Goal: Task Accomplishment & Management: Complete application form

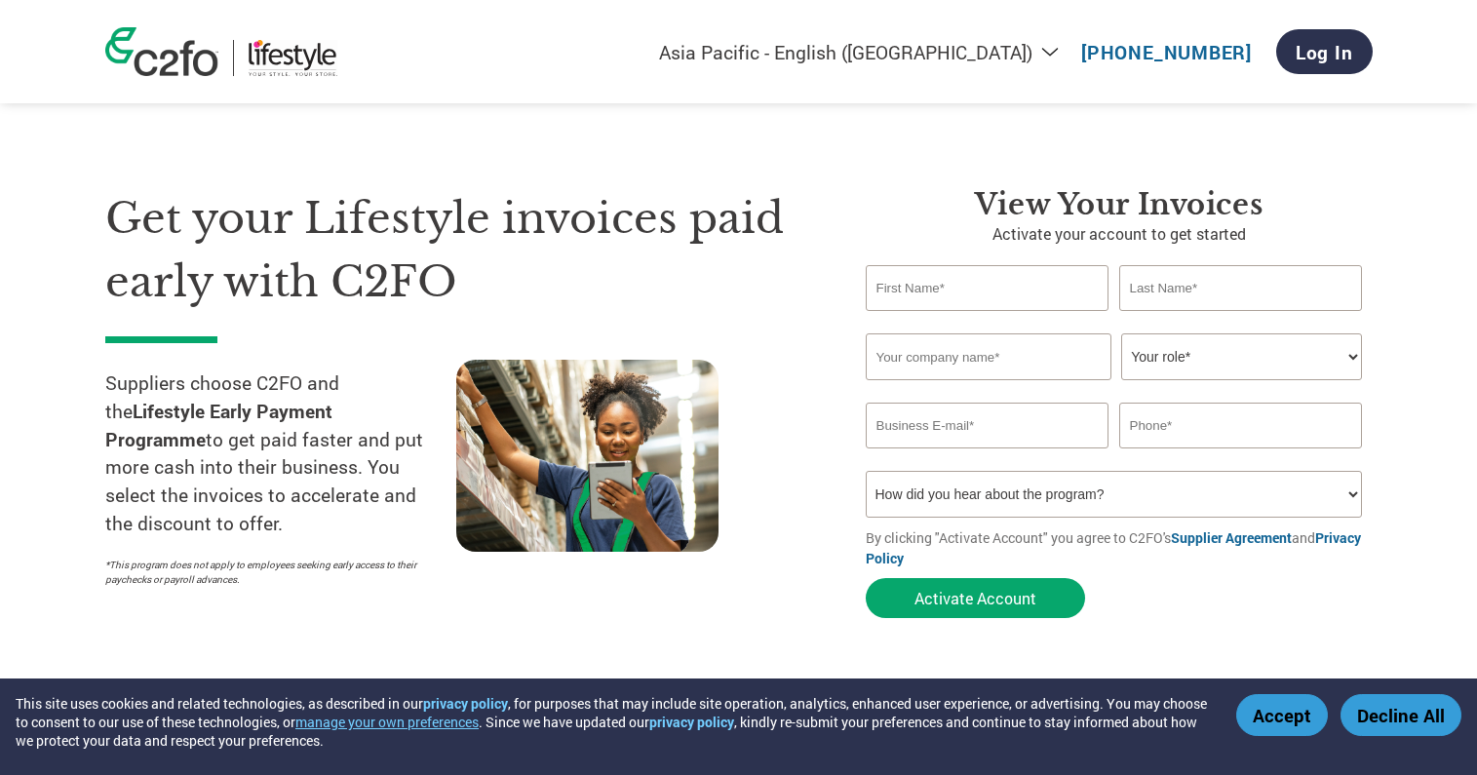
select select "en-IN"
type input "primage signs india pvt ltd"
select select "OTHER"
type input "sudhir"
type input "kumar"
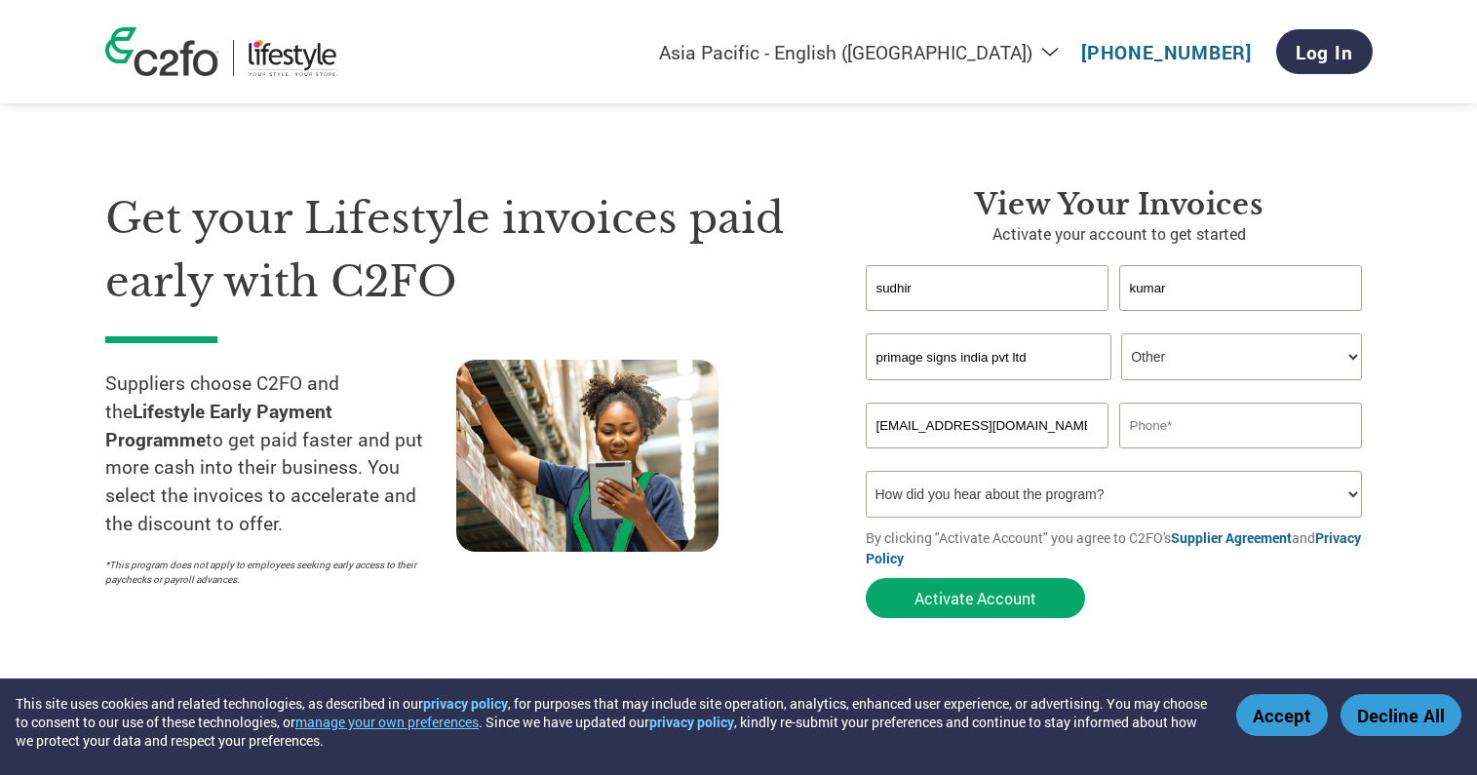
type input "[EMAIL_ADDRESS][DOMAIN_NAME]"
drag, startPoint x: 1148, startPoint y: 427, endPoint x: 1416, endPoint y: 465, distance: 270.7
type input "9908241975"
select select "Email"
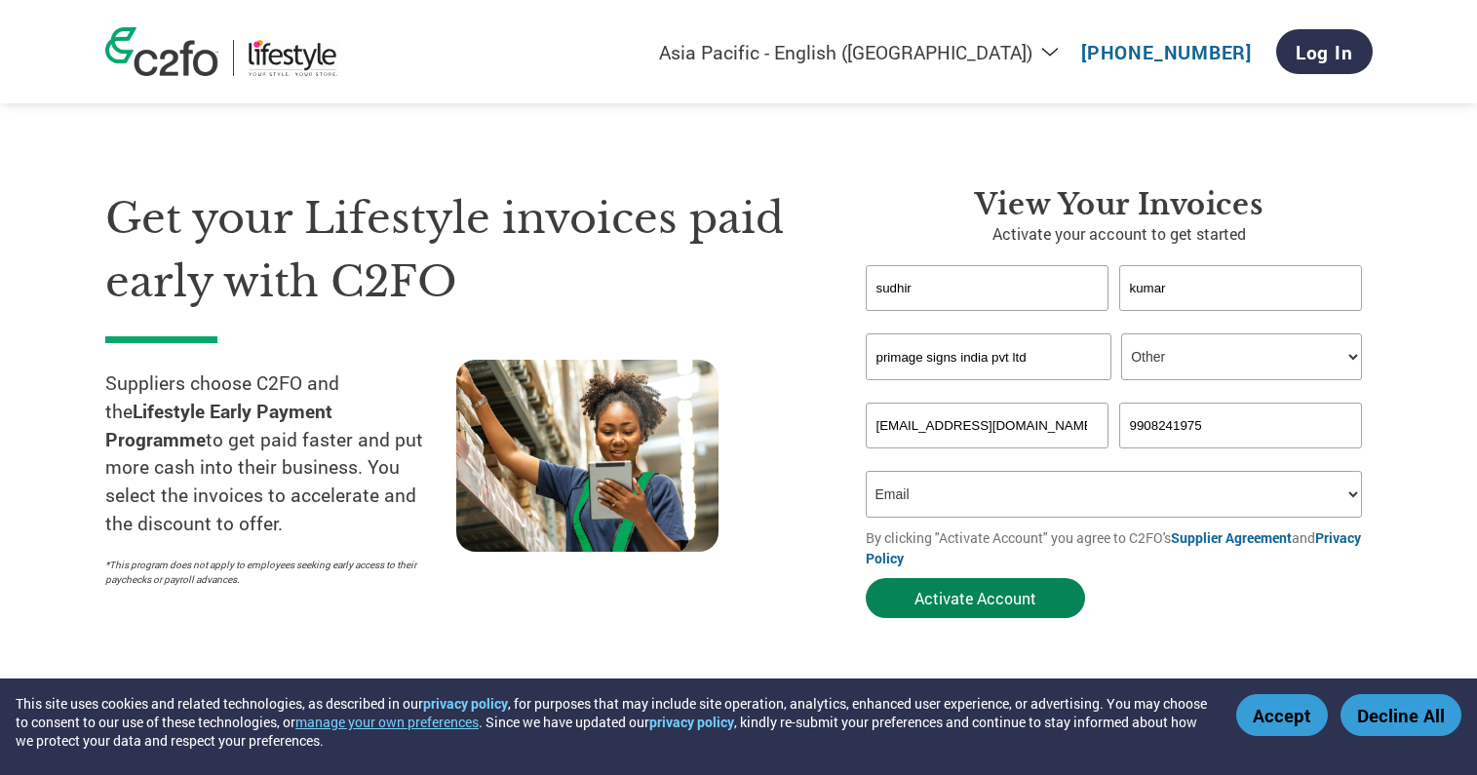
drag, startPoint x: 957, startPoint y: 598, endPoint x: 1038, endPoint y: 596, distance: 81.0
click at [958, 598] on button "Activate Account" at bounding box center [975, 598] width 219 height 40
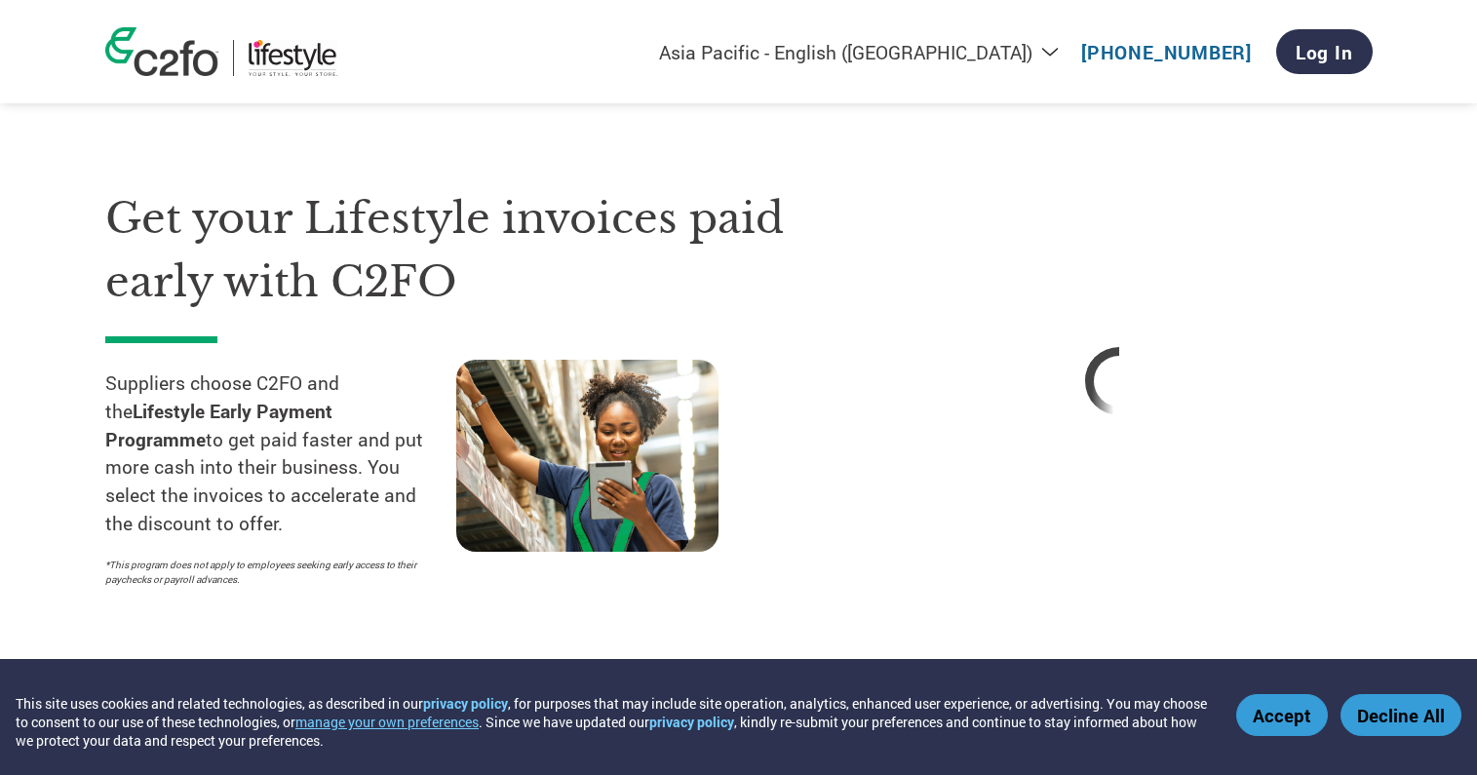
select select "en-IN"
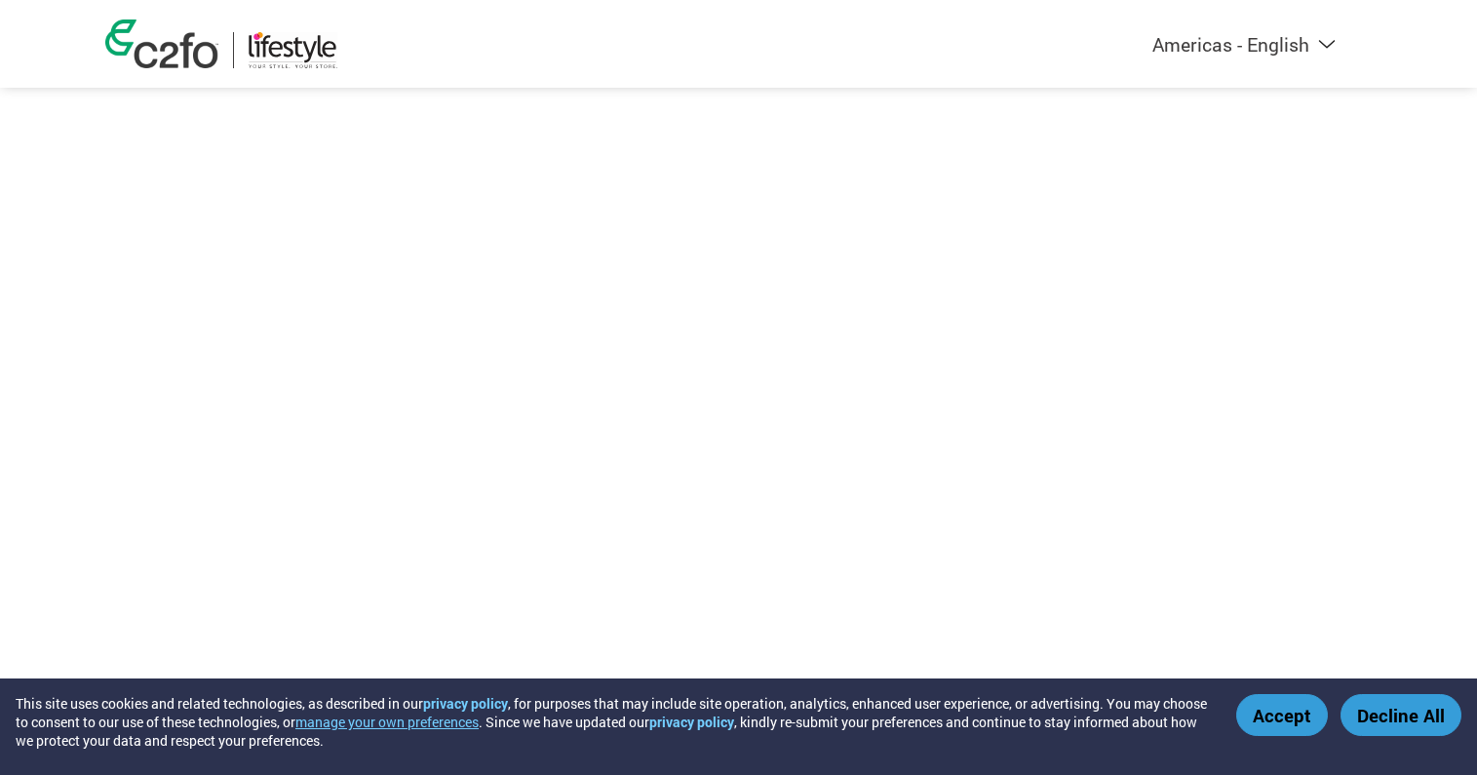
select select "en-IN"
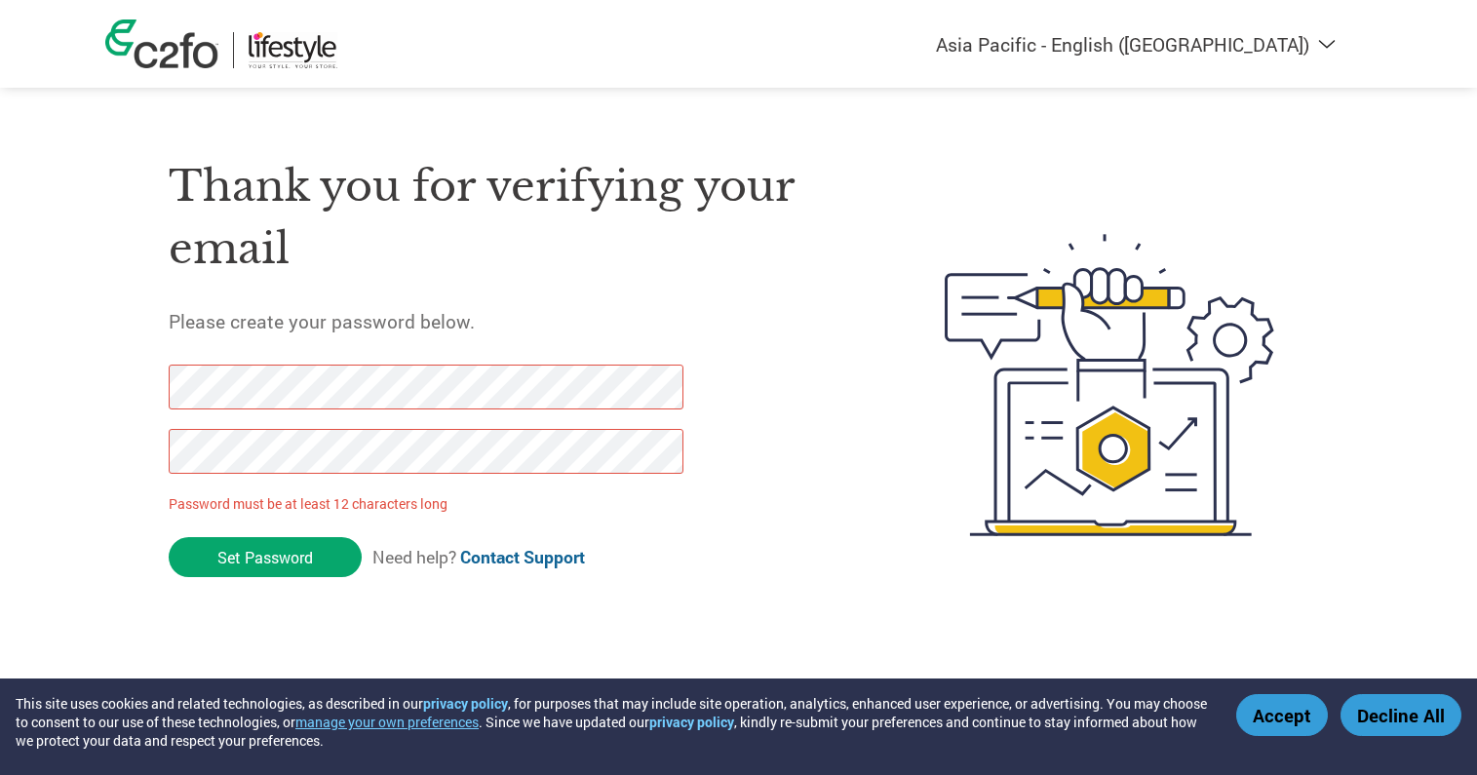
drag, startPoint x: 253, startPoint y: 559, endPoint x: 125, endPoint y: 366, distance: 231.9
click at [125, 366] on div "Thank you for verifying your email Please create your password below. Password …" at bounding box center [738, 385] width 1267 height 517
click at [126, 425] on div "Thank you for verifying your email Please create your password below. Password …" at bounding box center [738, 385] width 1267 height 517
drag, startPoint x: 260, startPoint y: 567, endPoint x: 412, endPoint y: 560, distance: 152.2
click at [268, 566] on input "Set Password" at bounding box center [265, 557] width 193 height 40
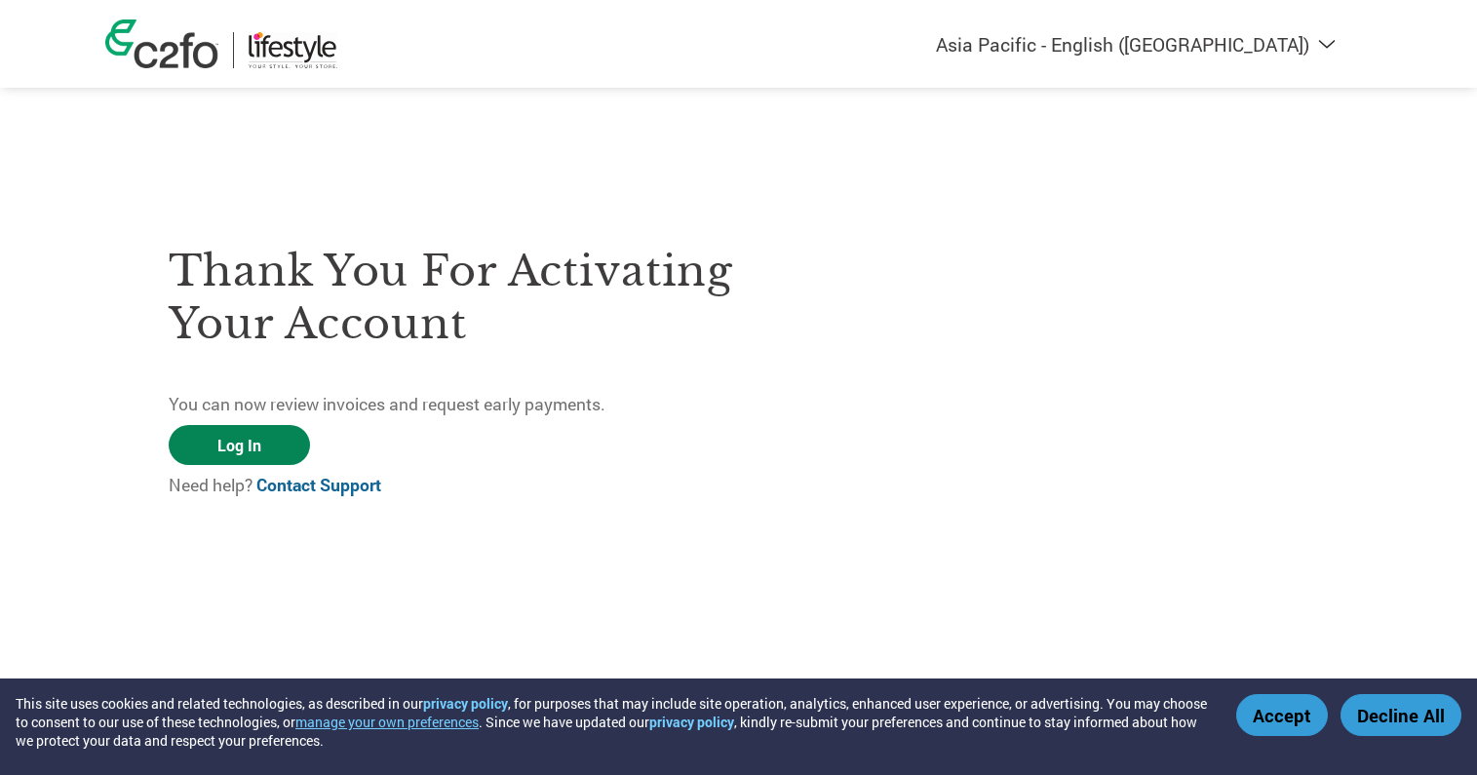
click at [259, 451] on link "Log In" at bounding box center [239, 445] width 141 height 40
